Goal: Information Seeking & Learning: Learn about a topic

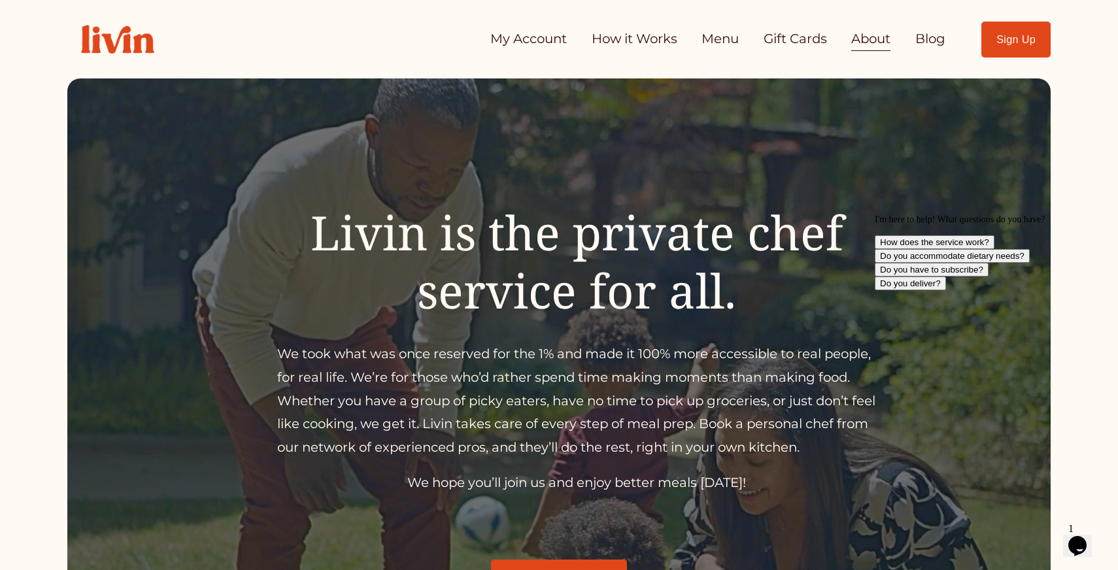
click at [611, 39] on link "How it Works" at bounding box center [635, 39] width 86 height 26
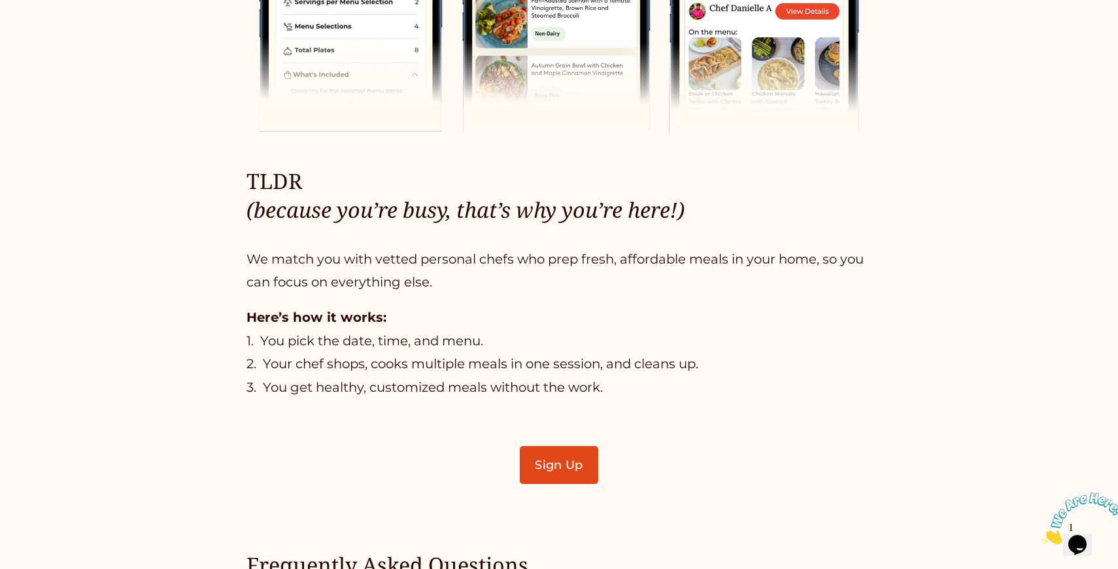
scroll to position [768, 0]
click at [553, 462] on link "Sign Up" at bounding box center [559, 464] width 78 height 38
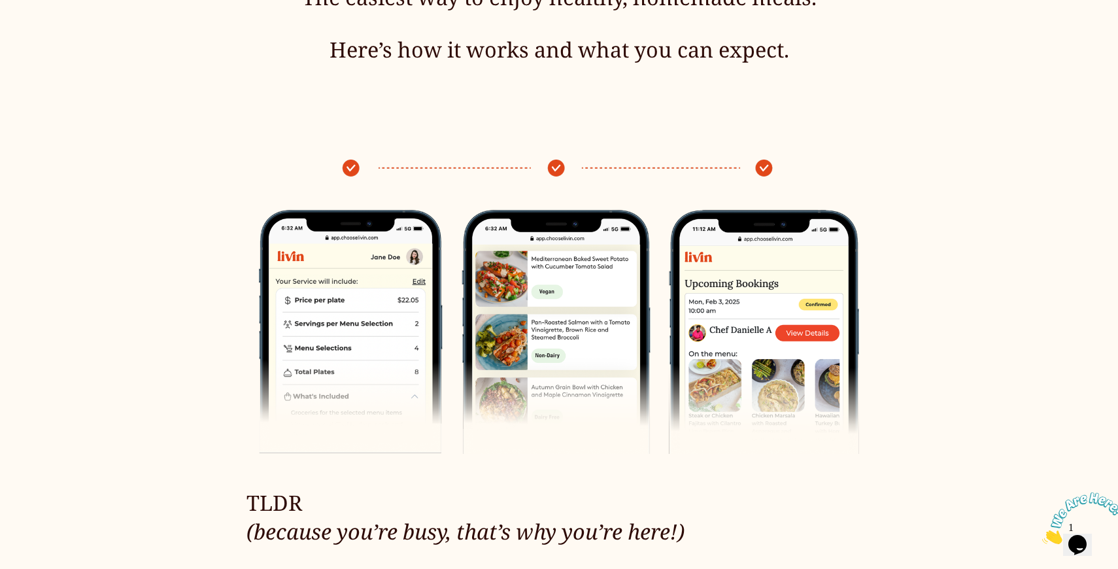
scroll to position [0, 0]
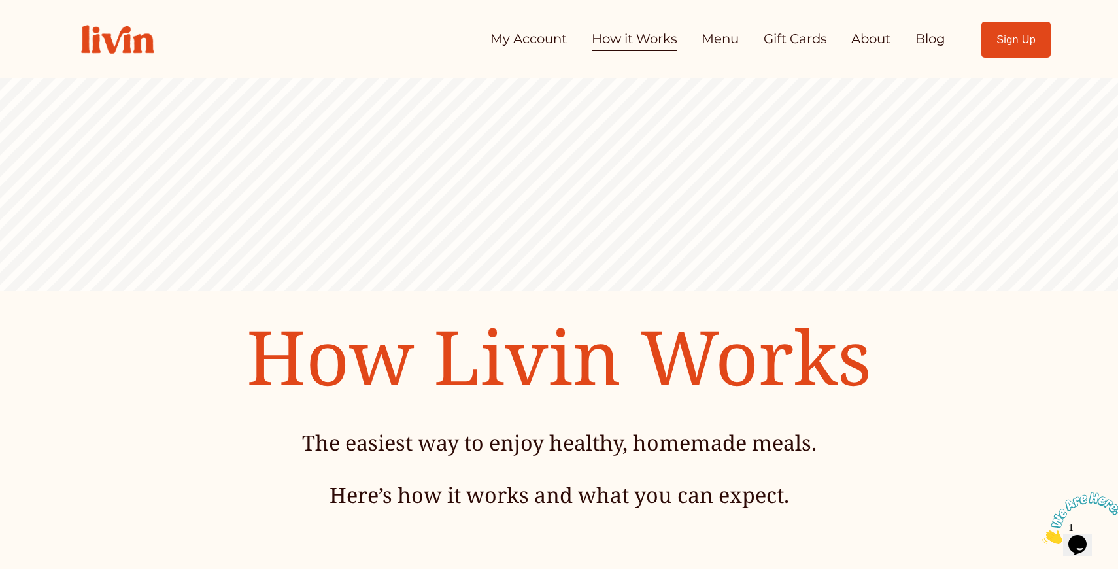
click at [877, 35] on link "About" at bounding box center [871, 39] width 39 height 26
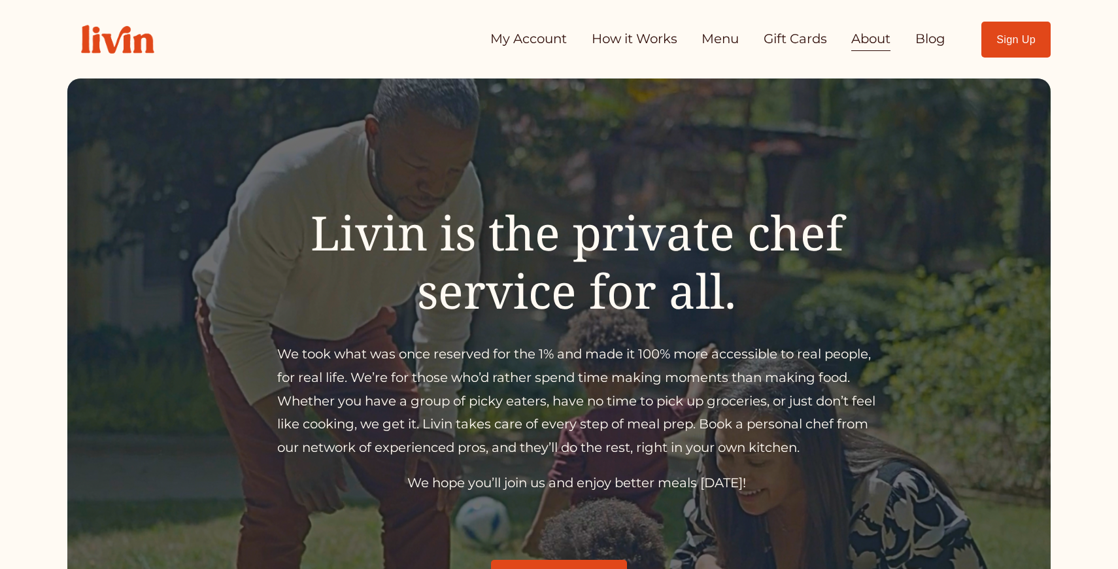
click at [640, 45] on link "How it Works" at bounding box center [635, 39] width 86 height 26
